Goal: Information Seeking & Learning: Find specific fact

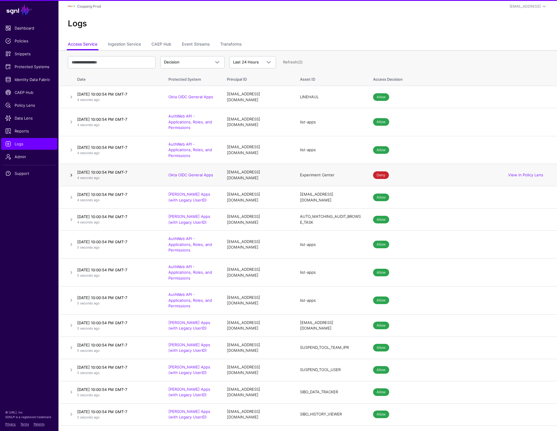
click at [71, 176] on link at bounding box center [71, 175] width 7 height 7
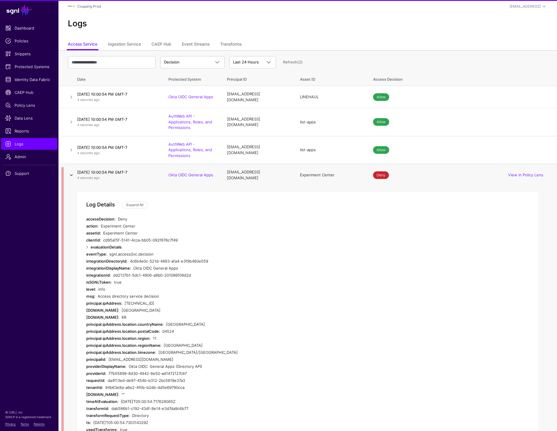
click at [71, 176] on link at bounding box center [71, 175] width 7 height 7
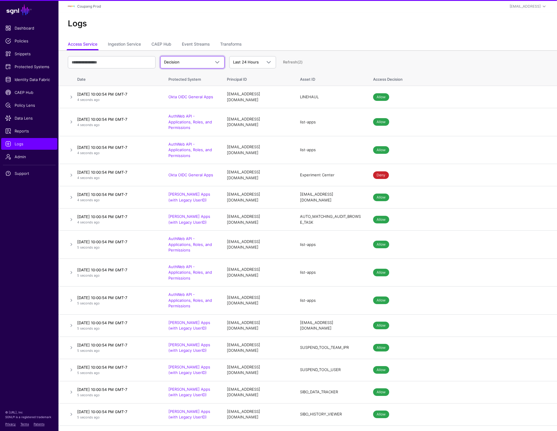
click at [198, 61] on span "Decision" at bounding box center [187, 62] width 46 height 6
click at [272, 36] on div "Logs" at bounding box center [307, 26] width 498 height 26
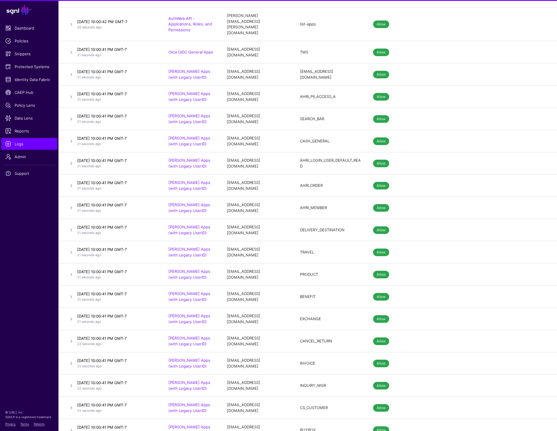
drag, startPoint x: 228, startPoint y: 174, endPoint x: 276, endPoint y: 174, distance: 48.2
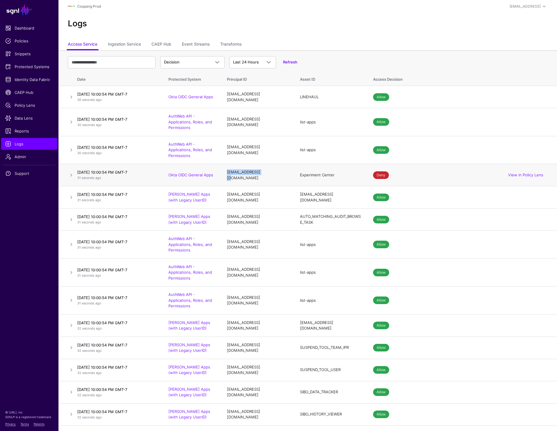
drag, startPoint x: 299, startPoint y: 174, endPoint x: 350, endPoint y: 174, distance: 50.9
click at [350, 174] on td "Experiment Center" at bounding box center [330, 175] width 73 height 22
copy div "[EMAIL_ADDRESS][DOMAIN_NAME]"
click at [109, 61] on input "text" at bounding box center [112, 62] width 88 height 12
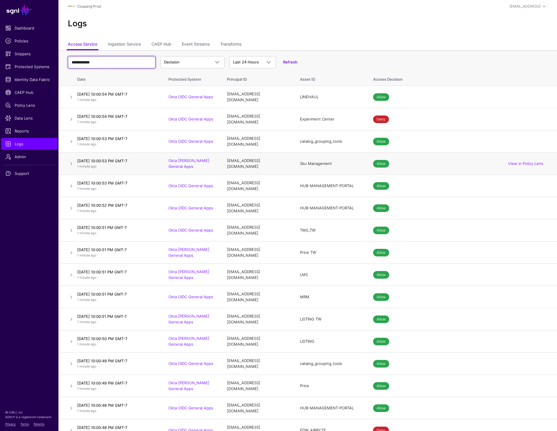
type input "**********"
drag, startPoint x: 299, startPoint y: 160, endPoint x: 340, endPoint y: 160, distance: 40.9
click at [340, 160] on td "Sku Management" at bounding box center [330, 164] width 73 height 22
copy div "Sku Management"
drag, startPoint x: 272, startPoint y: 161, endPoint x: 224, endPoint y: 162, distance: 48.5
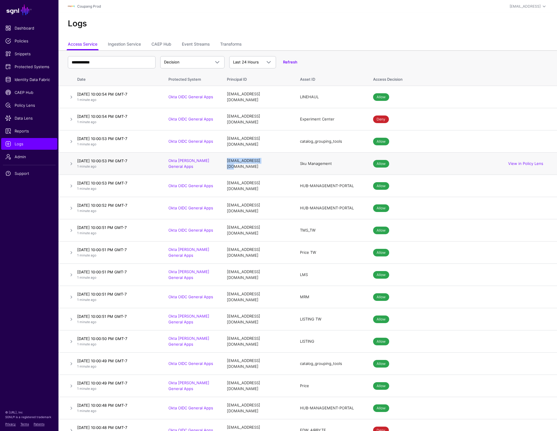
click at [224, 162] on td "[EMAIL_ADDRESS][DOMAIN_NAME]" at bounding box center [257, 164] width 73 height 22
copy div "[EMAIL_ADDRESS][DOMAIN_NAME]"
drag, startPoint x: 227, startPoint y: 205, endPoint x: 268, endPoint y: 205, distance: 41.8
click at [268, 205] on td "[EMAIL_ADDRESS][DOMAIN_NAME]" at bounding box center [257, 208] width 73 height 22
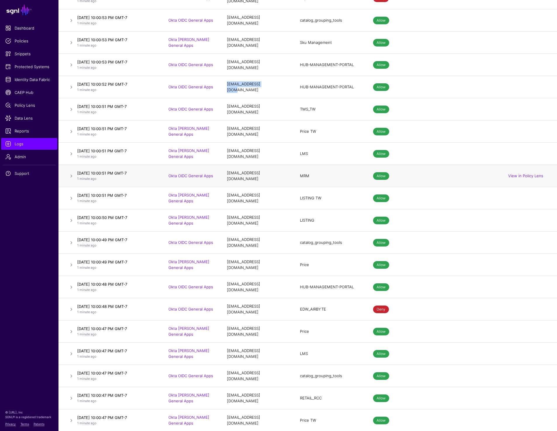
scroll to position [127, 0]
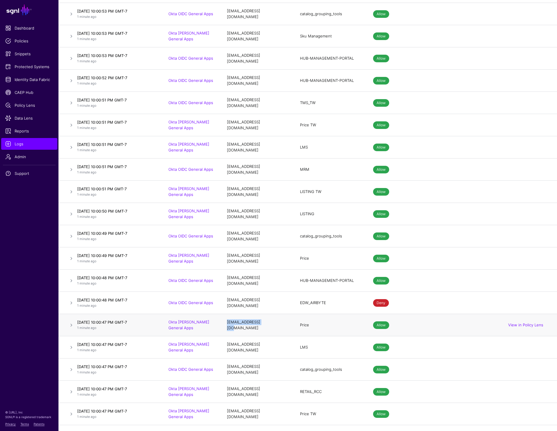
drag, startPoint x: 226, startPoint y: 316, endPoint x: 274, endPoint y: 315, distance: 48.8
click at [274, 315] on td "[EMAIL_ADDRESS][DOMAIN_NAME]" at bounding box center [257, 325] width 73 height 22
copy div "[EMAIL_ADDRESS][DOMAIN_NAME]"
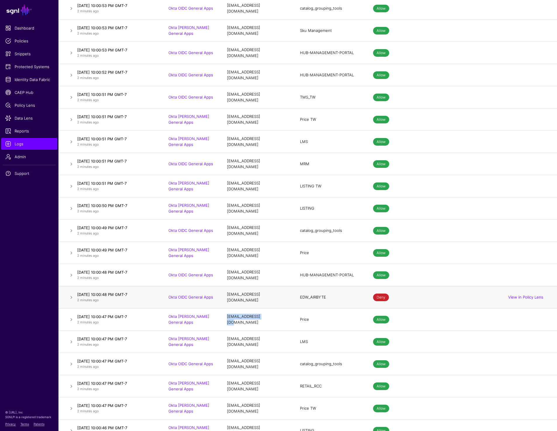
scroll to position [137, 0]
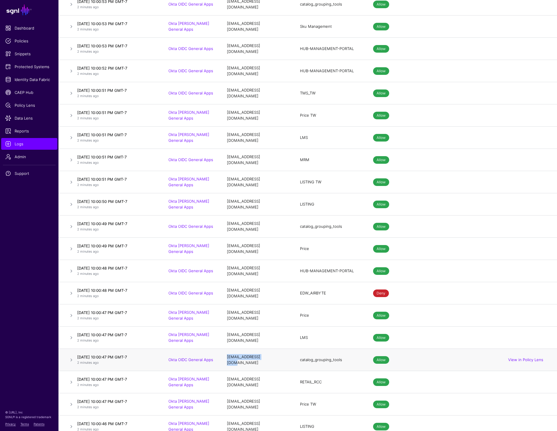
drag, startPoint x: 225, startPoint y: 348, endPoint x: 273, endPoint y: 347, distance: 47.9
click at [273, 349] on td "[EMAIL_ADDRESS][DOMAIN_NAME]" at bounding box center [257, 360] width 73 height 22
copy div "[EMAIL_ADDRESS][DOMAIN_NAME]"
drag, startPoint x: 298, startPoint y: 345, endPoint x: 345, endPoint y: 345, distance: 47.4
click at [345, 349] on td "catalog_grouping_tools" at bounding box center [330, 360] width 73 height 22
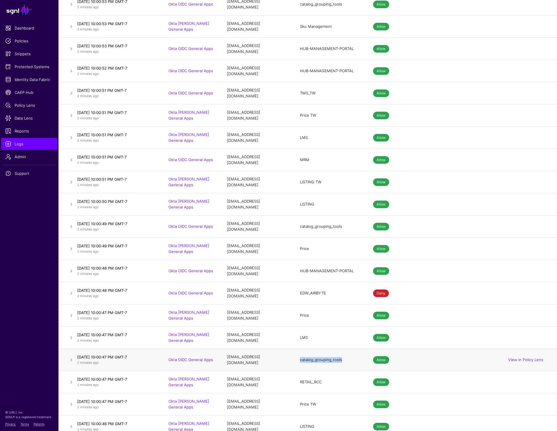
copy div "catalog_grouping_tools"
click at [71, 356] on link at bounding box center [71, 359] width 7 height 7
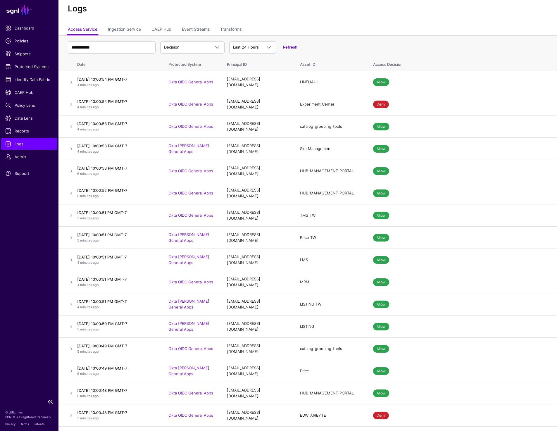
scroll to position [0, 0]
